Goal: Task Accomplishment & Management: Manage account settings

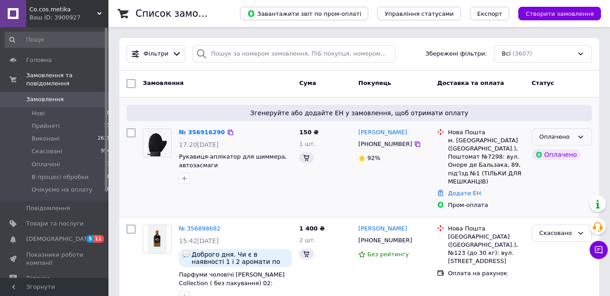
click at [554, 141] on div "Оплачено" at bounding box center [557, 136] width 34 height 9
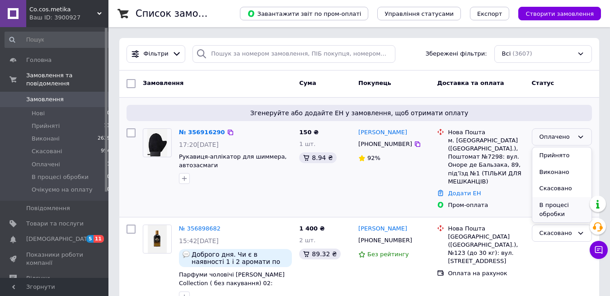
click at [544, 215] on li "В процесі обробки" at bounding box center [562, 210] width 59 height 26
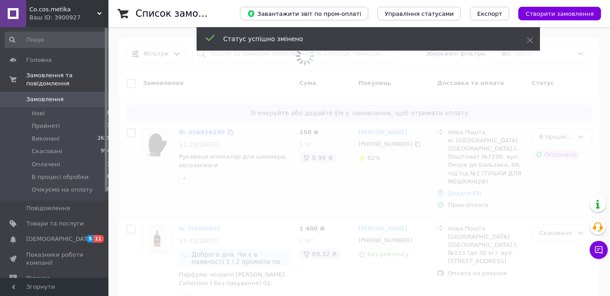
click at [211, 133] on span at bounding box center [305, 148] width 610 height 296
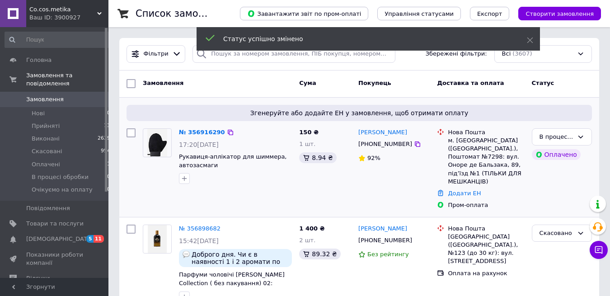
click at [210, 135] on link "№ 356916290" at bounding box center [202, 132] width 46 height 7
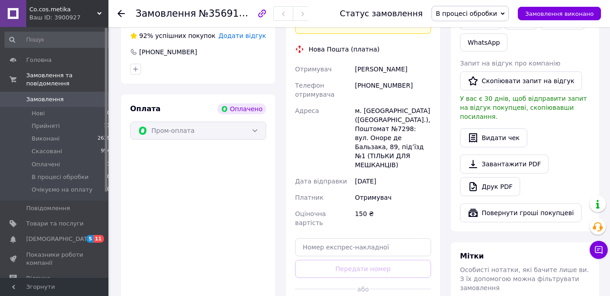
scroll to position [247, 0]
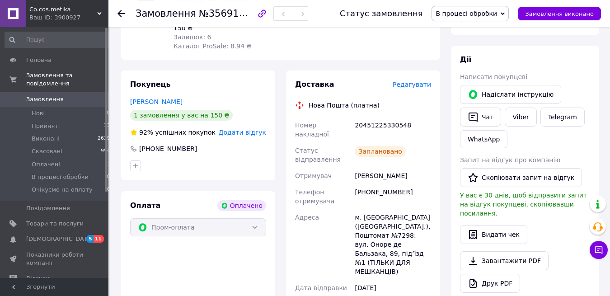
scroll to position [139, 0]
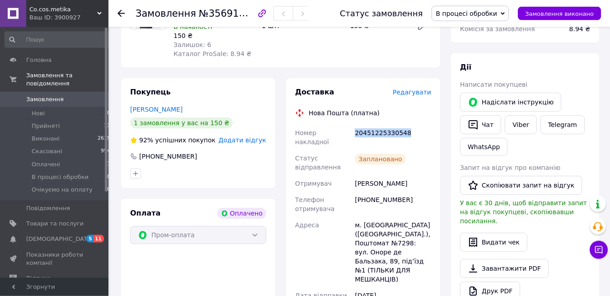
drag, startPoint x: 354, startPoint y: 133, endPoint x: 412, endPoint y: 137, distance: 58.4
click at [412, 137] on div "20451225330548" at bounding box center [393, 137] width 80 height 25
copy div "20451225330548"
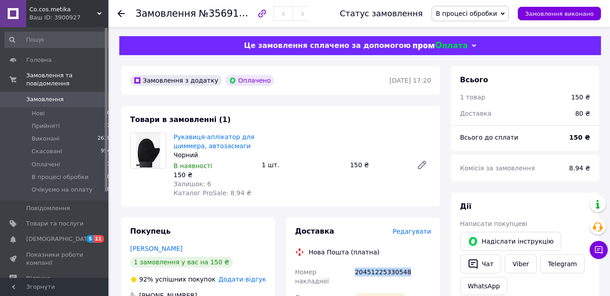
click at [467, 16] on span "В процесі обробки" at bounding box center [466, 13] width 61 height 7
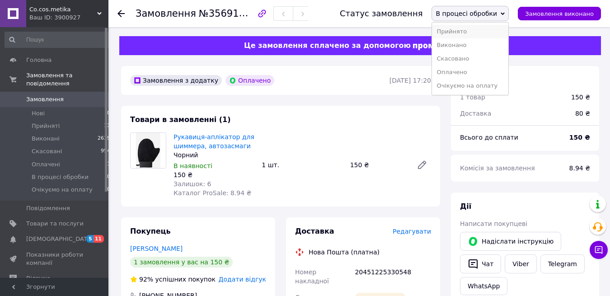
click at [466, 28] on li "Прийнято" at bounding box center [470, 32] width 76 height 14
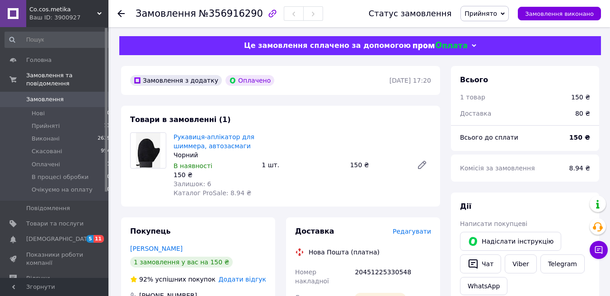
click at [126, 14] on div at bounding box center [127, 13] width 18 height 27
click at [118, 13] on use at bounding box center [121, 13] width 7 height 7
